Goal: Information Seeking & Learning: Learn about a topic

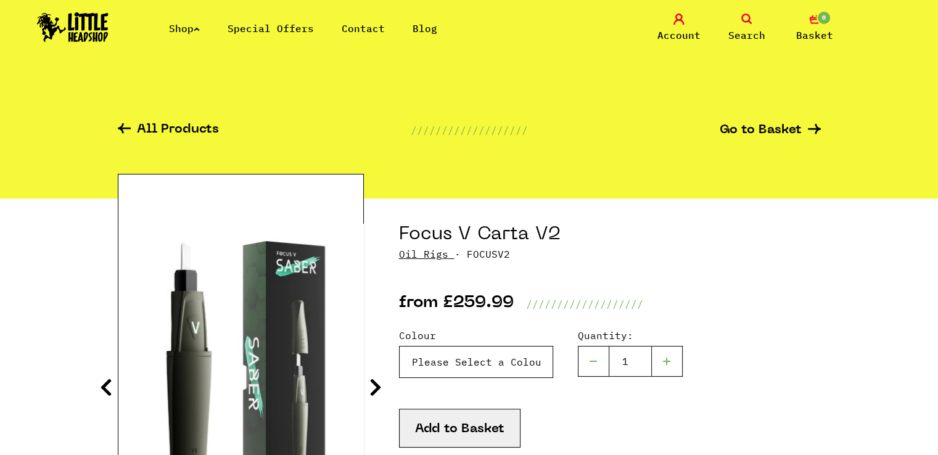
click at [523, 363] on select "Please Select a Colour Focus V Carta V2 - Classic (Black) - £259.99 (Out of Sto…" at bounding box center [476, 362] width 154 height 32
